Goal: Information Seeking & Learning: Learn about a topic

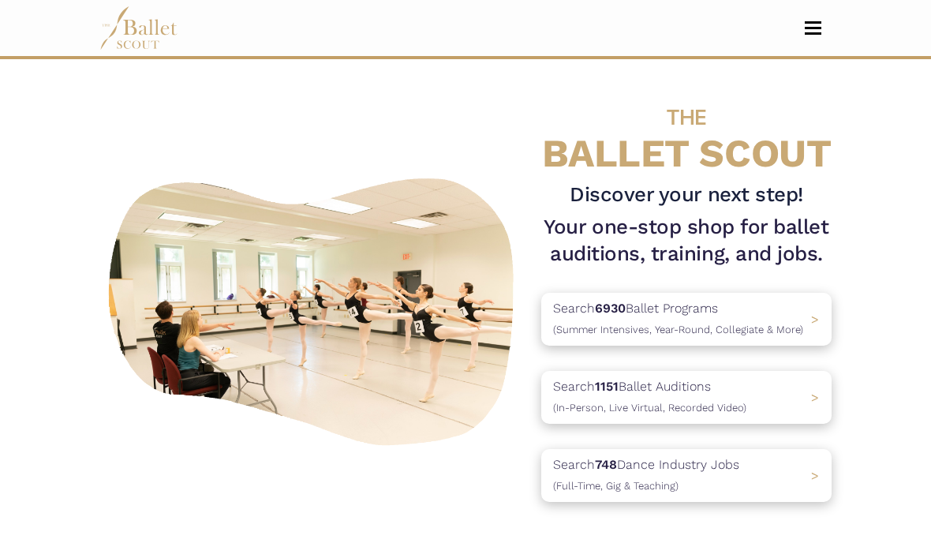
click at [617, 484] on span "(Full-Time, Gig & Teaching)" at bounding box center [615, 486] width 125 height 12
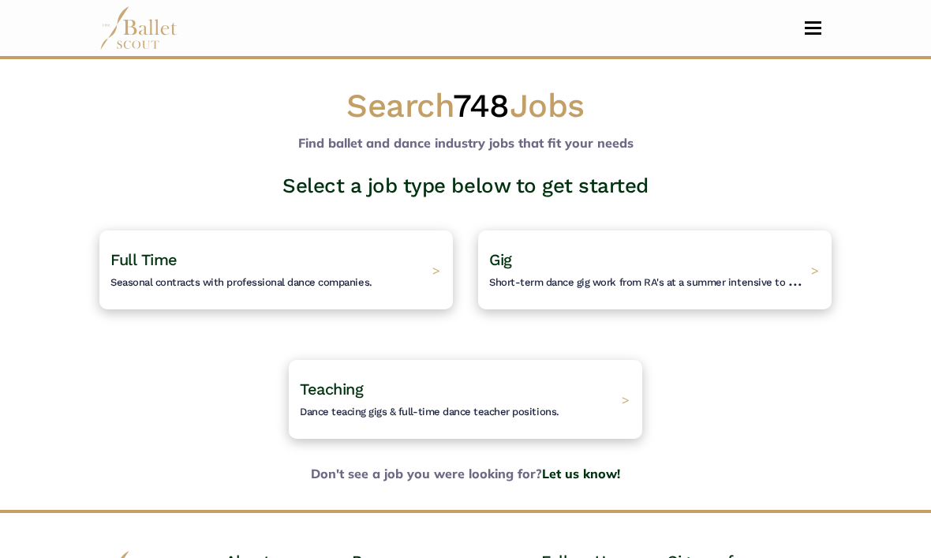
click at [261, 277] on span "Seasonal contracts with professional dance companies." at bounding box center [241, 282] width 262 height 12
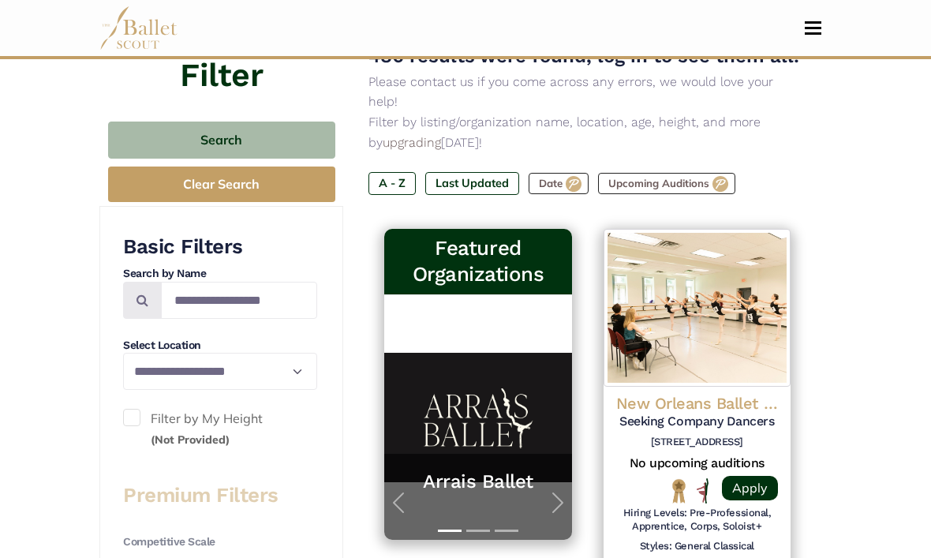
scroll to position [197, 0]
click at [447, 172] on label "Last Updated" at bounding box center [472, 183] width 94 height 22
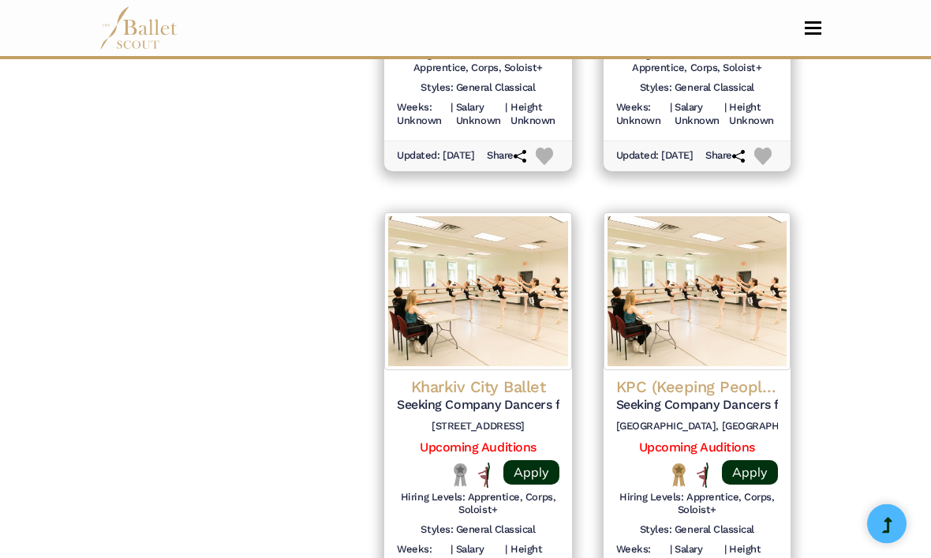
scroll to position [1986, 0]
click at [702, 397] on h5 "Seeking Company Dancers for the 25/26 Season" at bounding box center [697, 405] width 162 height 17
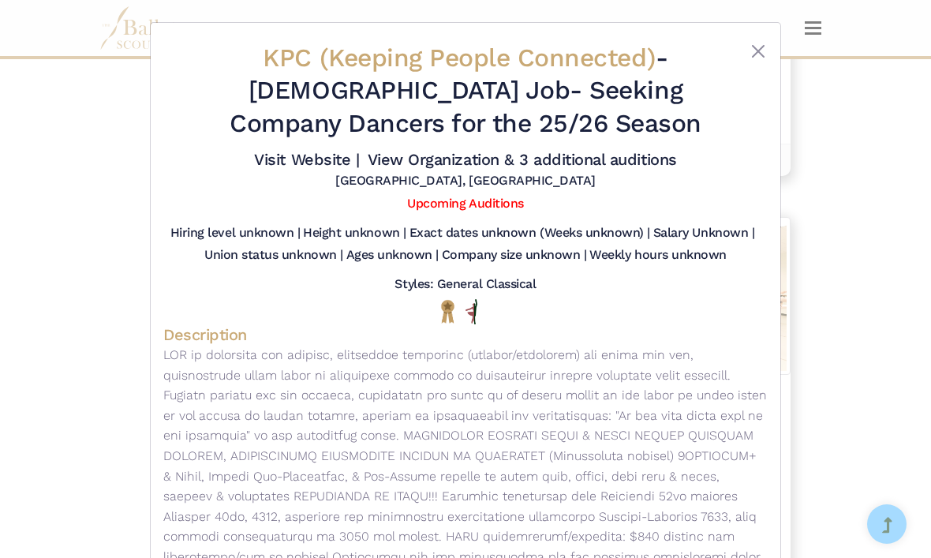
click at [752, 74] on div at bounding box center [742, 94] width 51 height 104
click at [737, 50] on div at bounding box center [742, 94] width 51 height 104
click at [750, 56] on button "Close" at bounding box center [758, 51] width 19 height 19
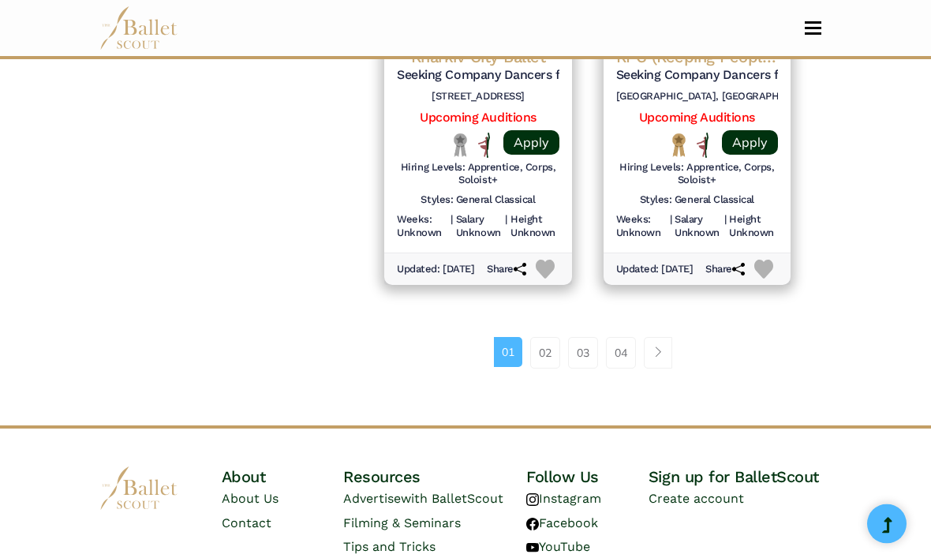
scroll to position [2321, 0]
click at [554, 351] on link "02" at bounding box center [545, 353] width 30 height 32
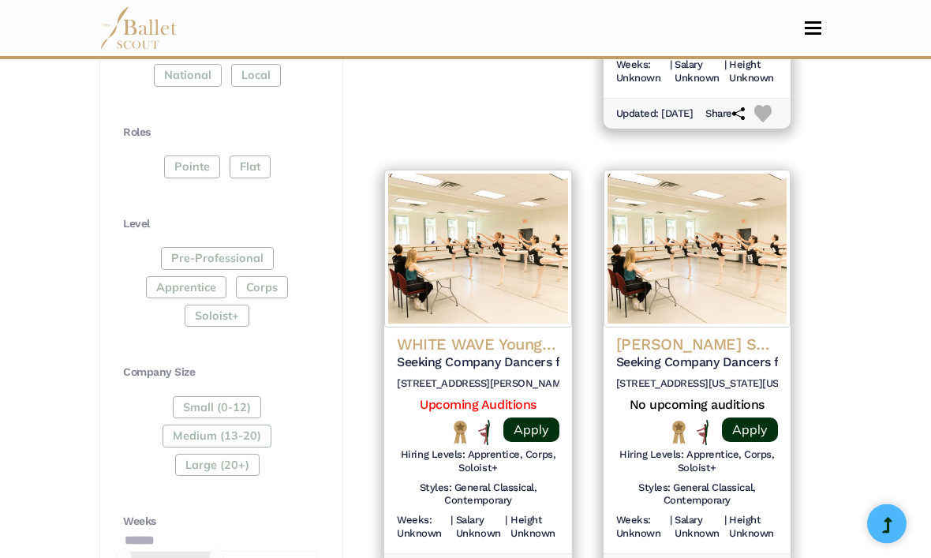
scroll to position [702, 0]
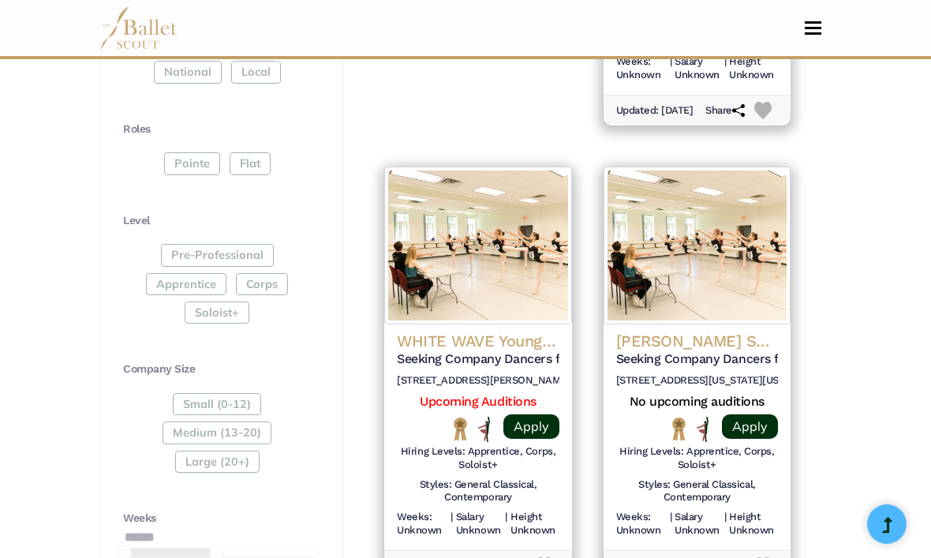
click at [426, 351] on h5 "Seeking Company Dancers for the 25/26 Season" at bounding box center [478, 359] width 162 height 17
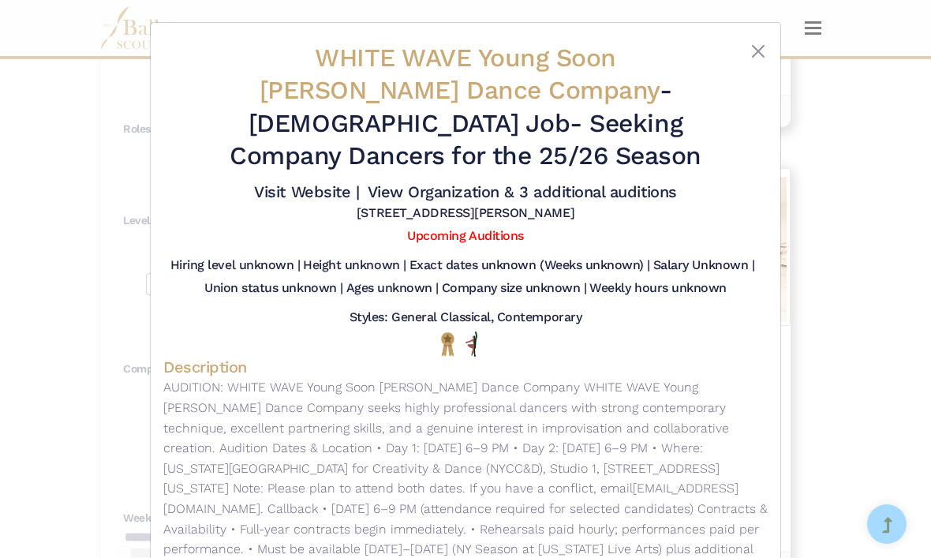
scroll to position [0, 0]
click at [756, 59] on button "Close" at bounding box center [758, 51] width 19 height 19
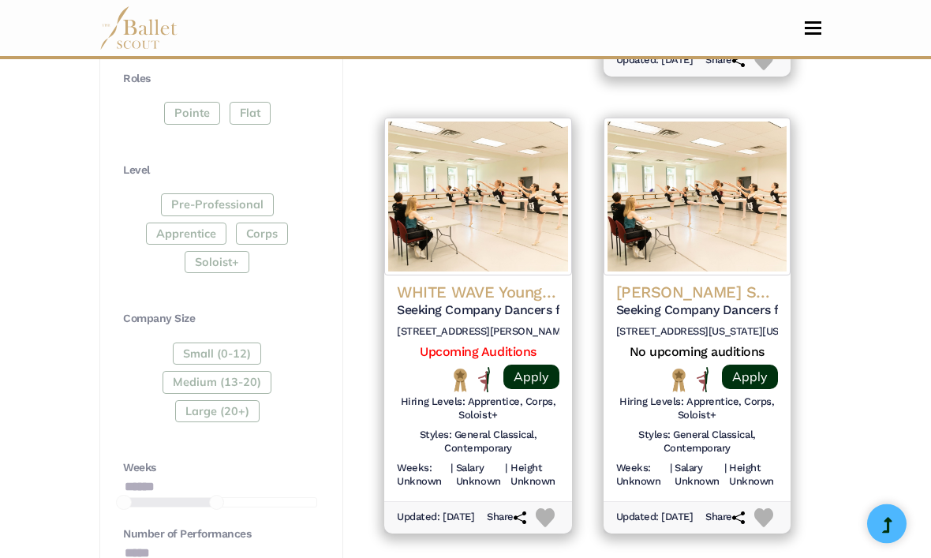
scroll to position [752, 0]
click at [708, 325] on h6 "[STREET_ADDRESS][US_STATE][US_STATE][US_STATE]" at bounding box center [697, 331] width 162 height 13
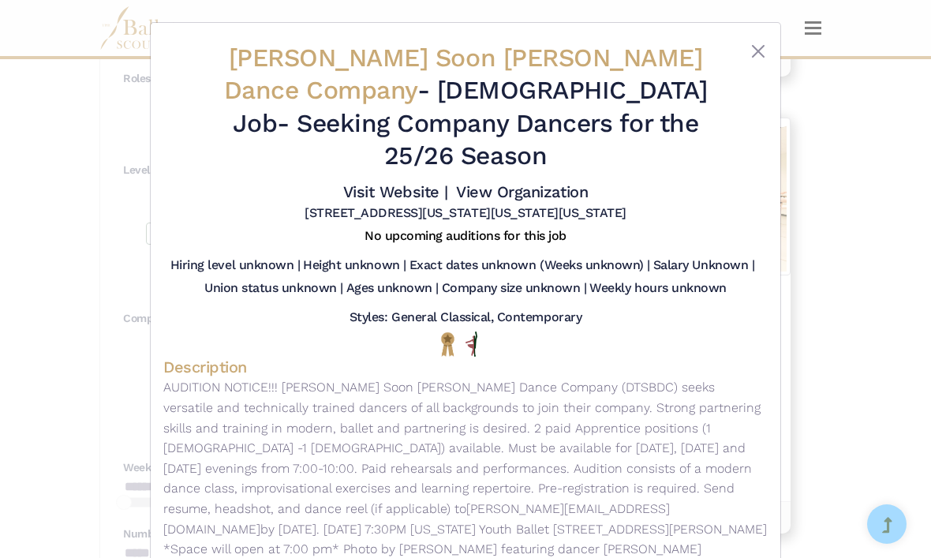
click at [749, 49] on button "Close" at bounding box center [758, 51] width 19 height 19
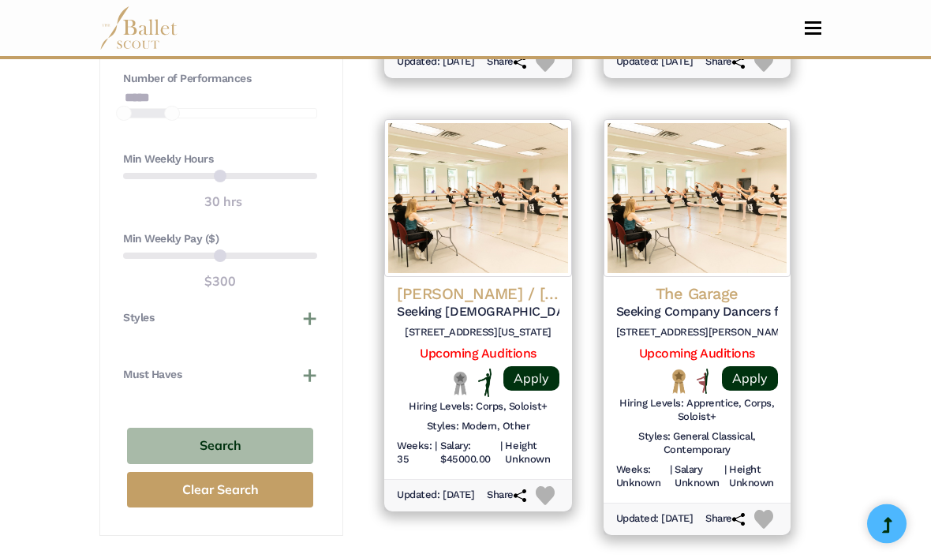
scroll to position [1207, 0]
click at [676, 277] on div "The Garage Seeking Company Dancers for the 25/26 Season [STREET_ADDRESS][PERSON…" at bounding box center [697, 390] width 187 height 226
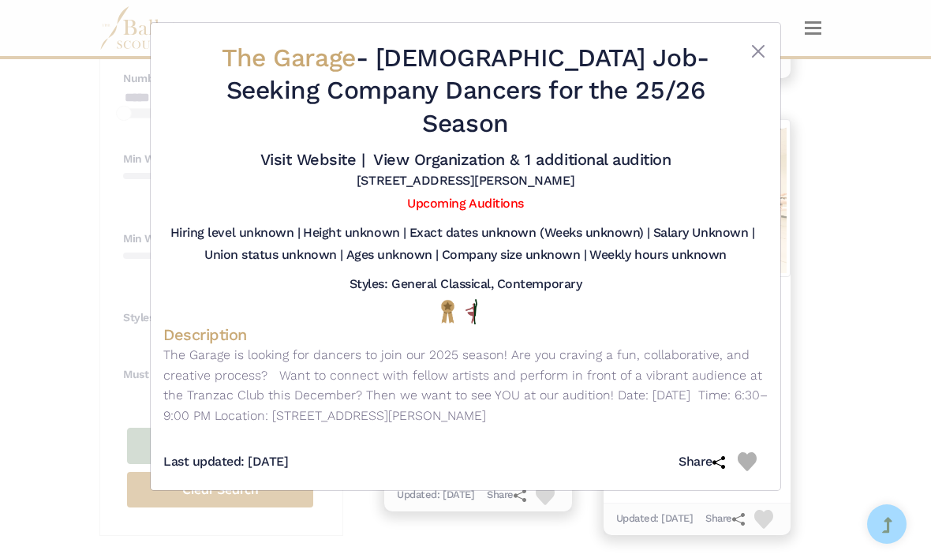
click at [742, 58] on div at bounding box center [742, 94] width 51 height 104
click at [751, 62] on div at bounding box center [742, 94] width 51 height 104
click at [749, 69] on div at bounding box center [742, 94] width 51 height 104
click at [749, 56] on button "Close" at bounding box center [758, 51] width 19 height 19
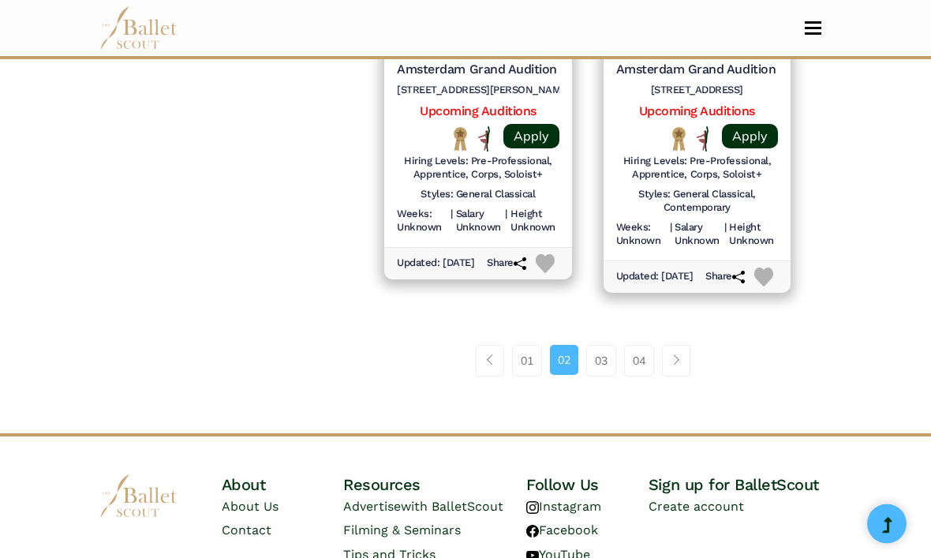
scroll to position [2364, 0]
click at [578, 345] on link "02" at bounding box center [564, 360] width 28 height 30
